Goal: Task Accomplishment & Management: Complete application form

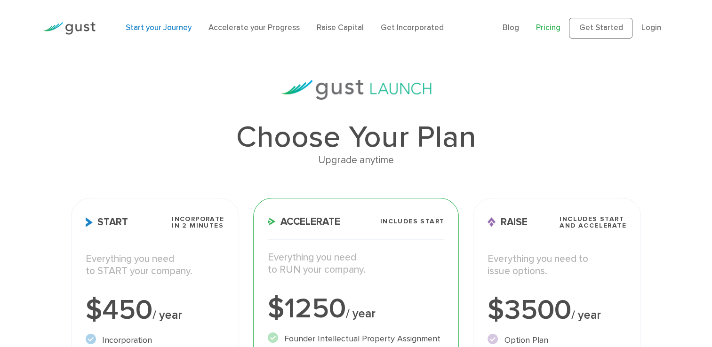
click at [159, 31] on link "Start your Journey" at bounding box center [159, 27] width 66 height 9
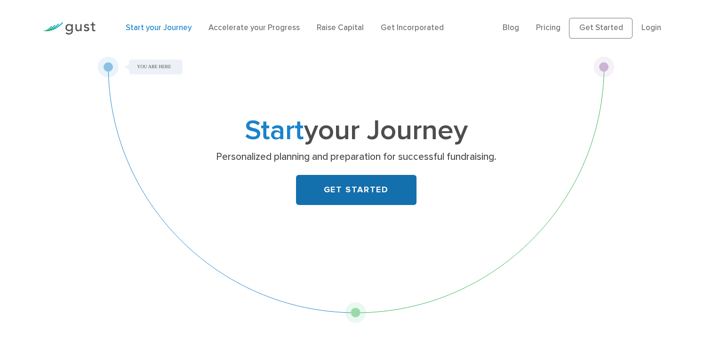
click at [368, 187] on link "GET STARTED" at bounding box center [356, 190] width 121 height 30
click at [344, 193] on link "GET STARTED" at bounding box center [356, 190] width 121 height 30
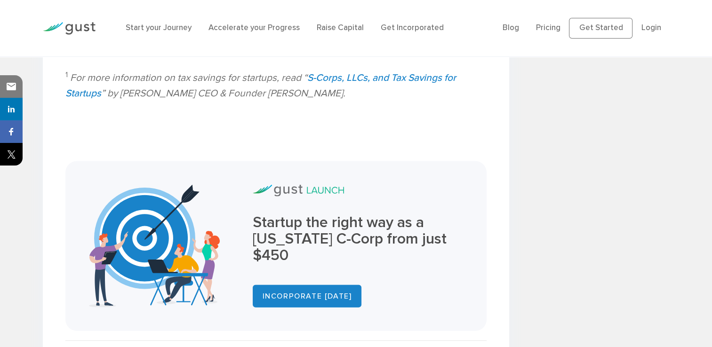
scroll to position [2064, 0]
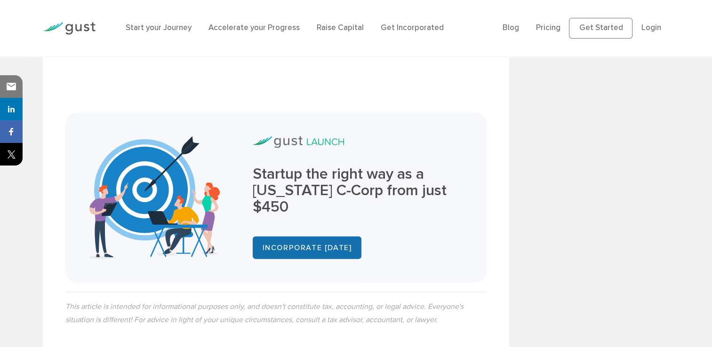
click at [315, 237] on link "INCORPORATE TODAY" at bounding box center [307, 248] width 109 height 23
